Goal: Find specific page/section: Find specific page/section

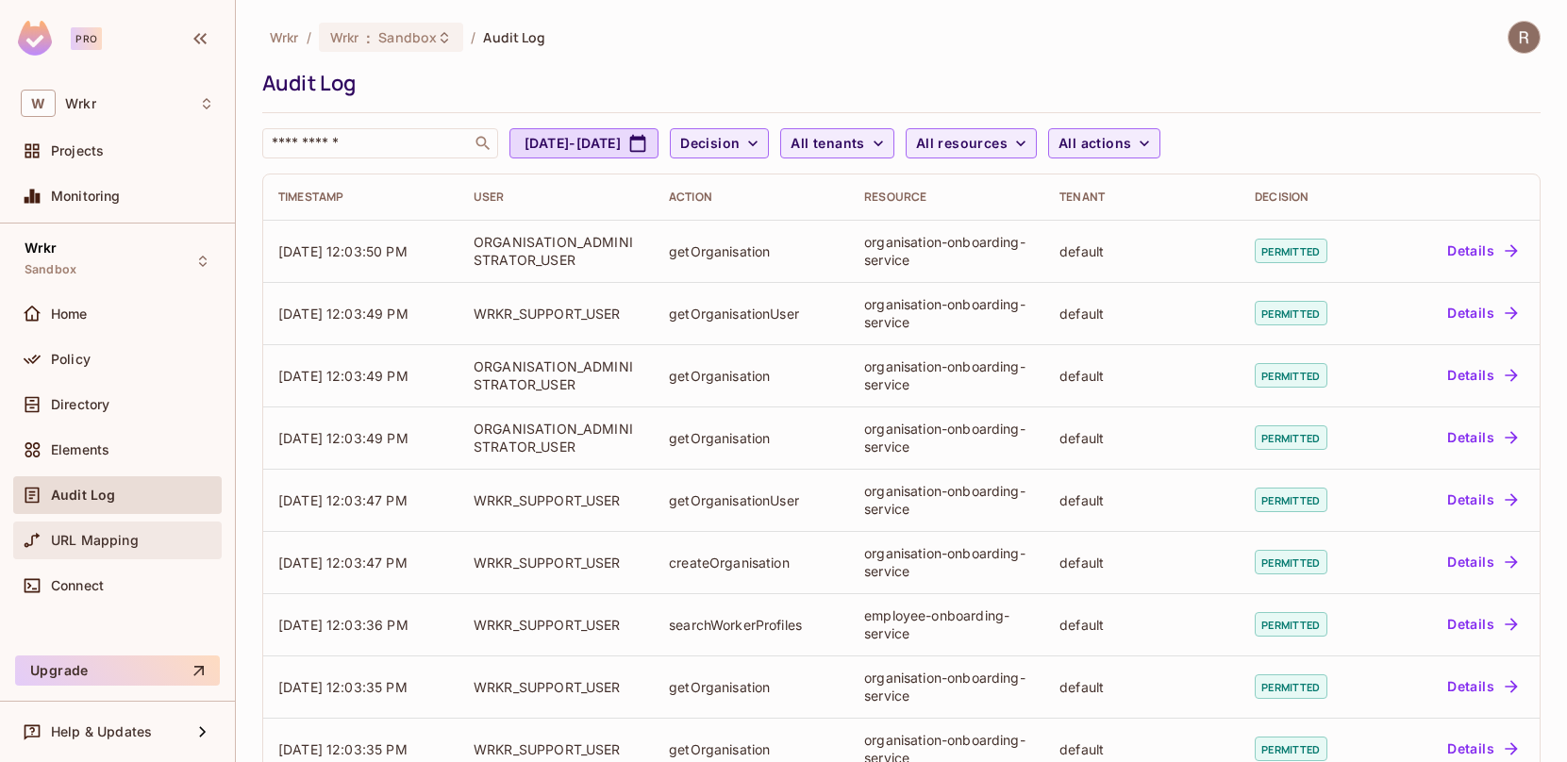
click at [83, 546] on span "URL Mapping" at bounding box center [95, 540] width 88 height 15
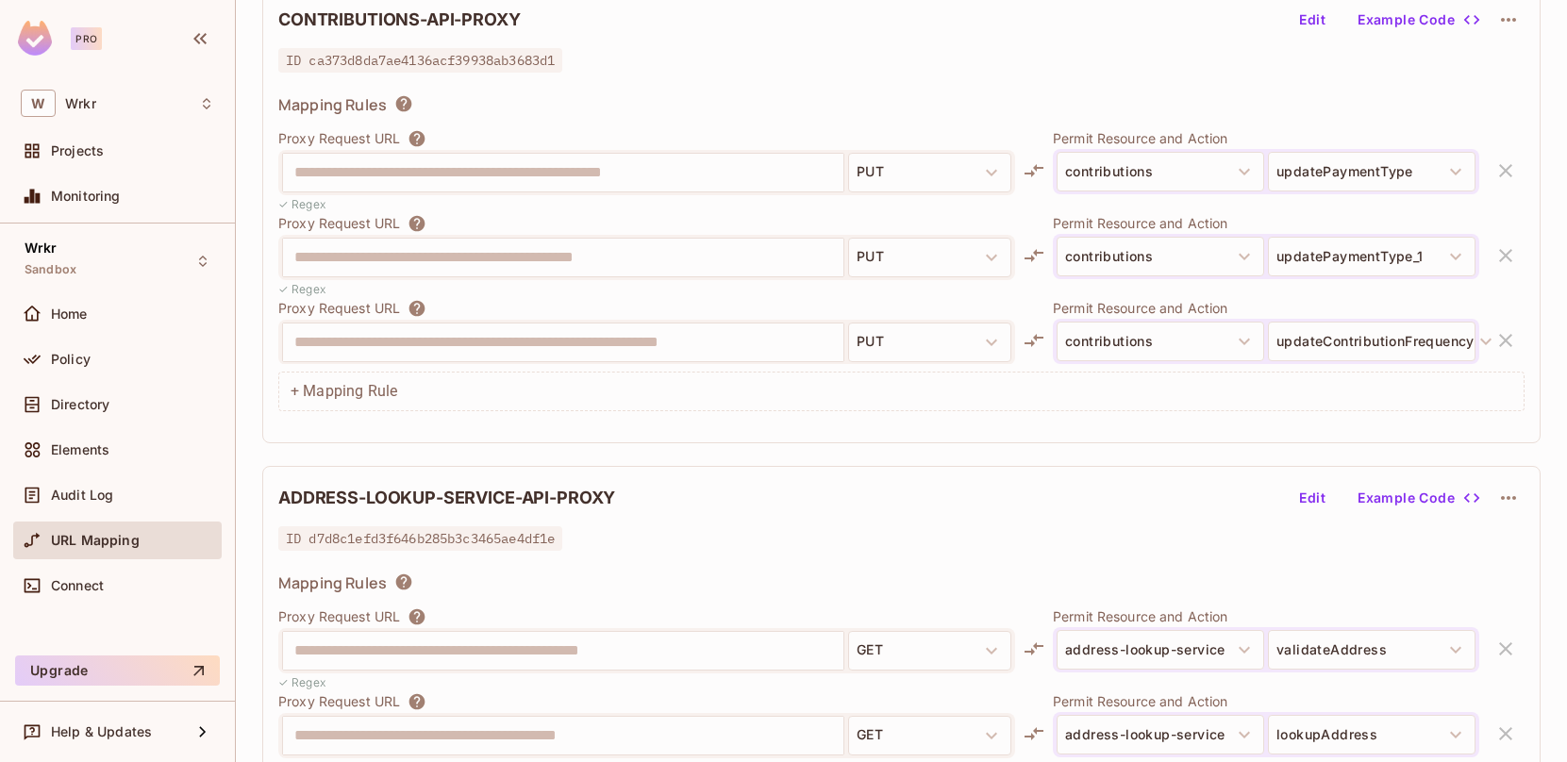
scroll to position [3021, 0]
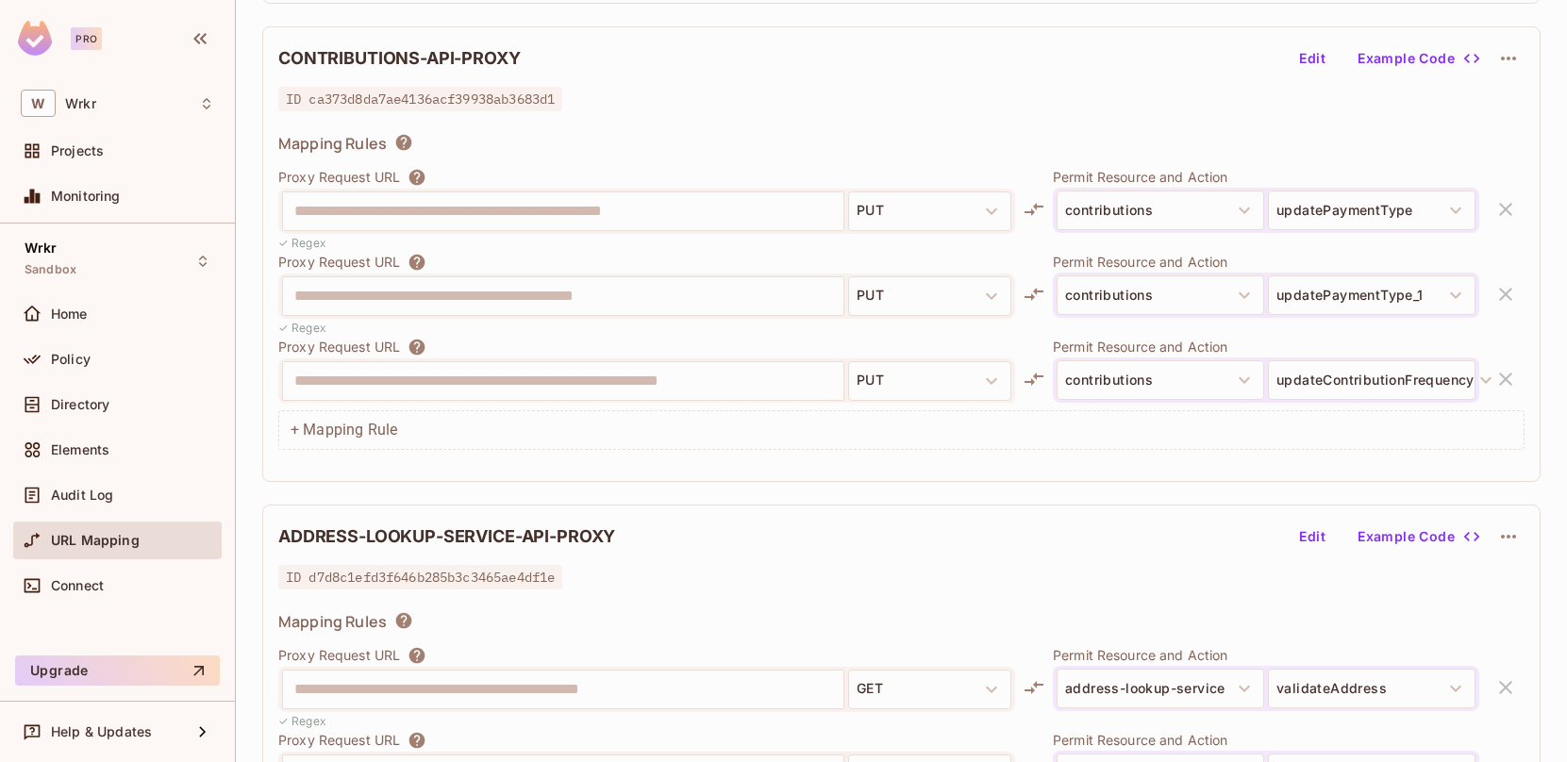
click at [1294, 62] on button "Edit" at bounding box center [1312, 58] width 60 height 30
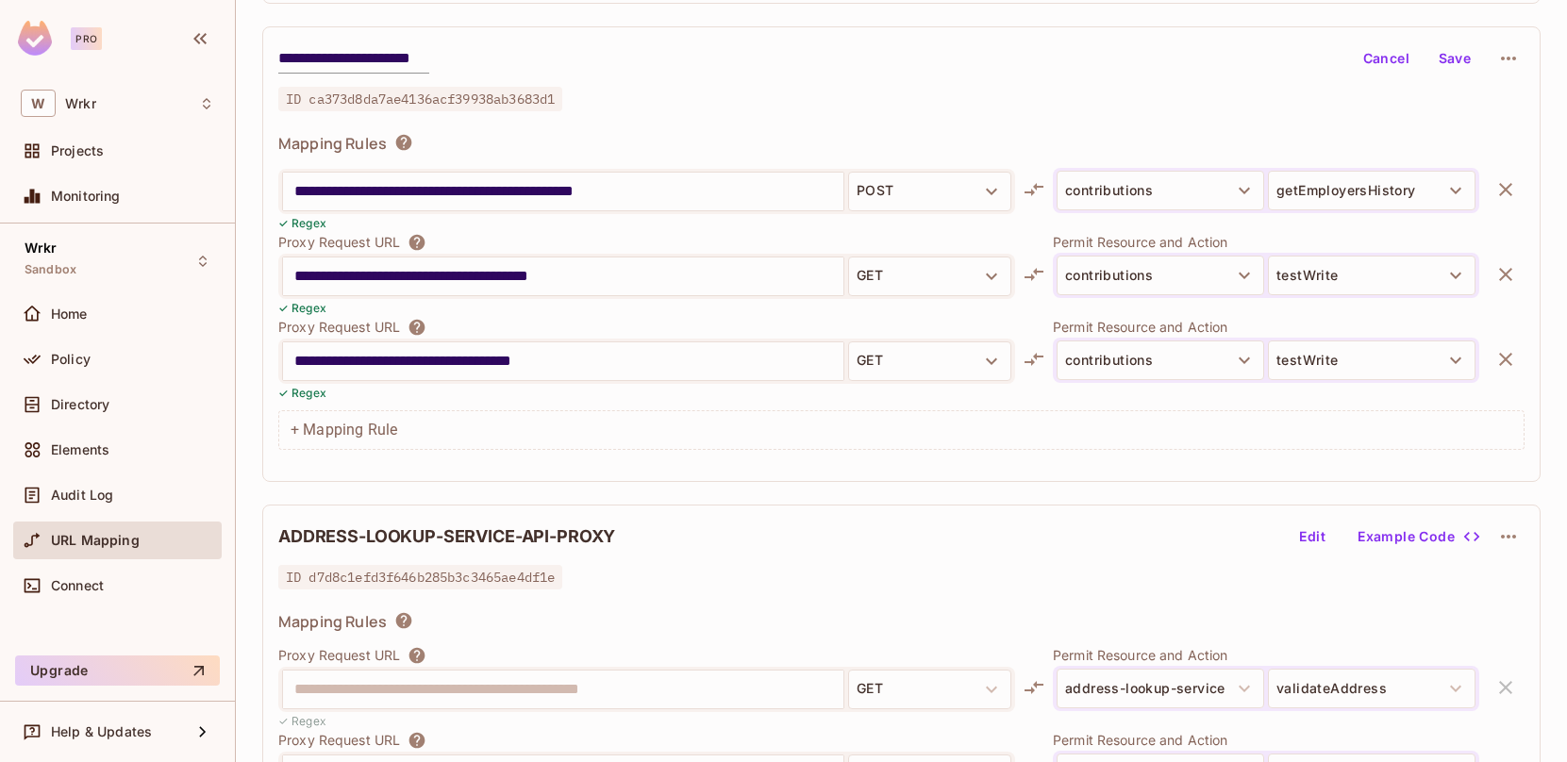
scroll to position [6844, 0]
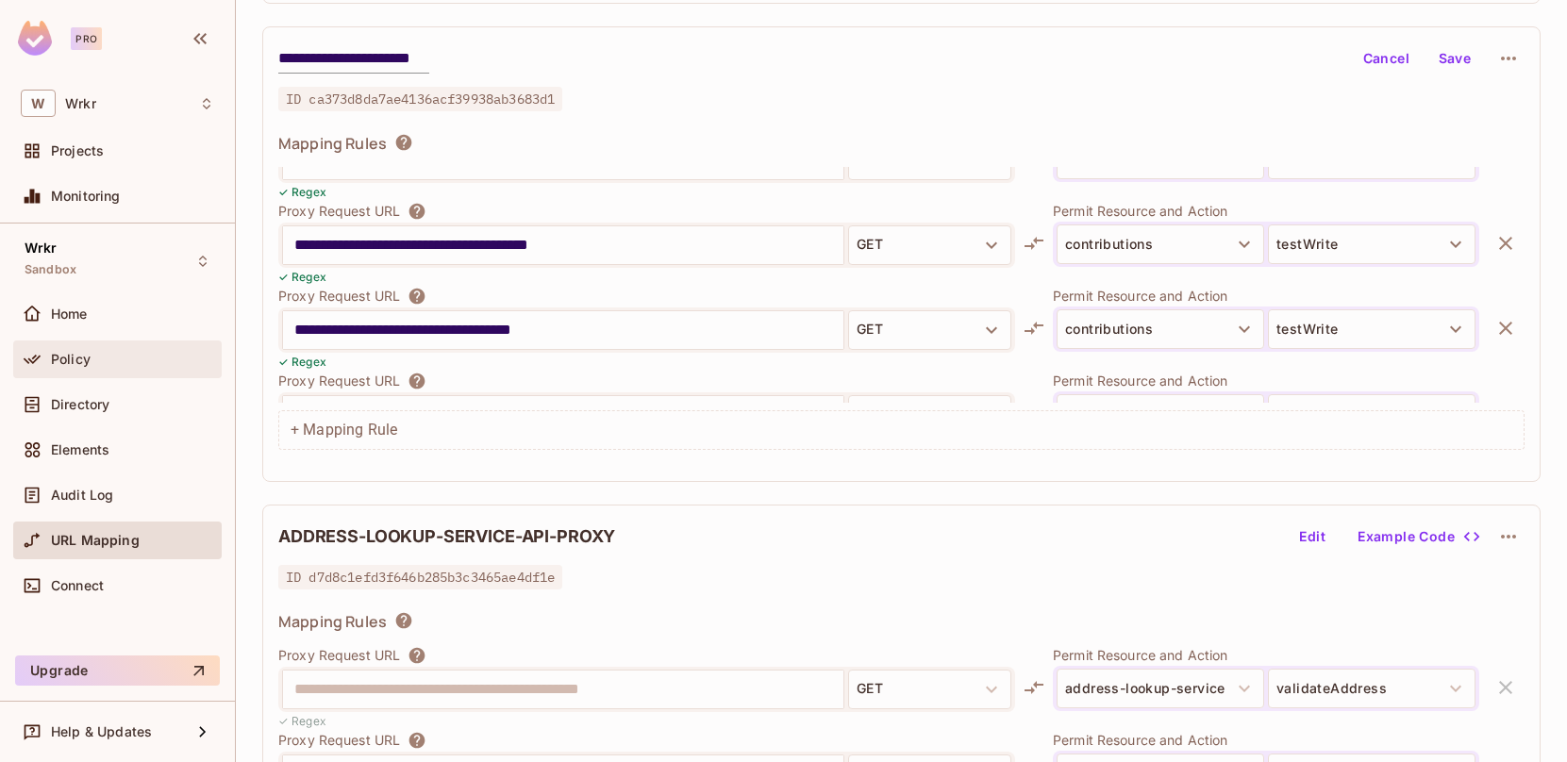
click at [67, 359] on span "Policy" at bounding box center [71, 359] width 40 height 15
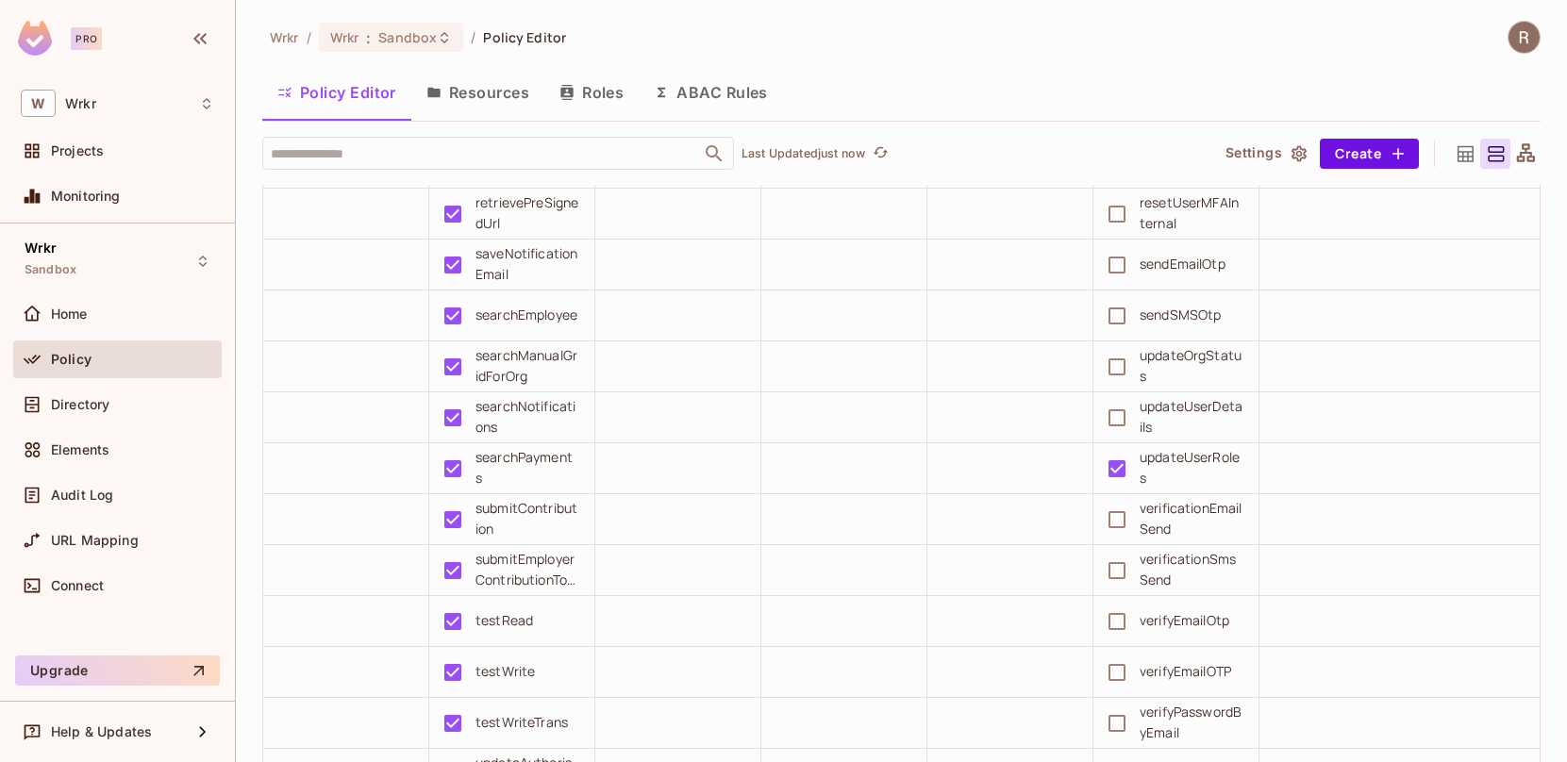
scroll to position [33751, 0]
